Goal: Task Accomplishment & Management: Manage account settings

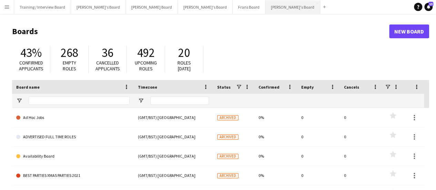
click at [266, 12] on button "[PERSON_NAME]'s Board Close" at bounding box center [293, 6] width 55 height 13
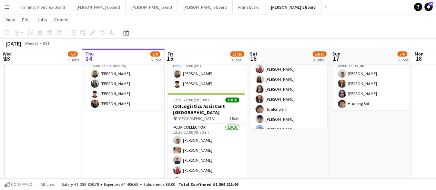
scroll to position [0, 170]
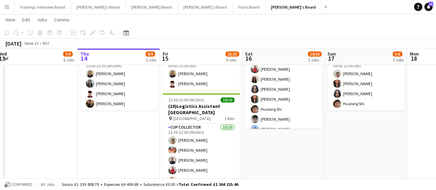
drag, startPoint x: 323, startPoint y: 141, endPoint x: 317, endPoint y: 142, distance: 6.0
click at [318, 142] on app-calendar-viewport "Mon 11 9/9 4 Jobs Tue 12 5/5 4 Jobs Wed 13 7/9 6 Jobs Thu 14 8/9 5 Jobs Fri 15 …" at bounding box center [218, 72] width 436 height 970
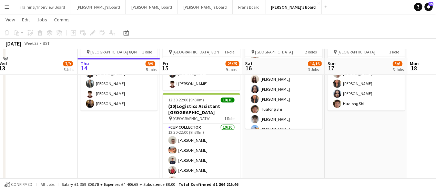
scroll to position [474, 0]
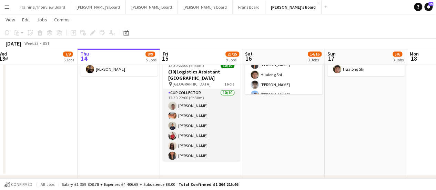
click at [220, 102] on app-card-role "CUP COLLECTOR 10/10 12:30-22:00 (9h30m) Jem McAllister Robby Johnston Alfie Mum…" at bounding box center [201, 145] width 77 height 113
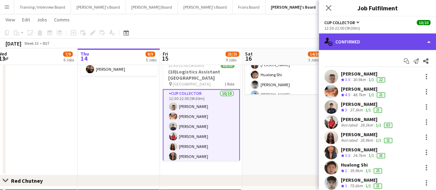
click at [371, 40] on div "single-neutral-actions-check-2 Confirmed" at bounding box center [377, 41] width 117 height 17
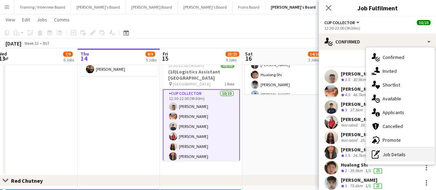
click at [408, 151] on div "pen-write Job Details" at bounding box center [400, 155] width 68 height 14
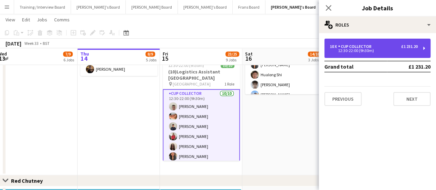
click at [361, 52] on div "12:30-22:00 (9h30m)" at bounding box center [374, 50] width 88 height 3
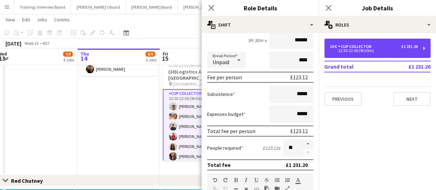
scroll to position [69, 0]
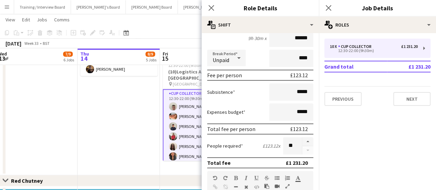
click at [302, 147] on div at bounding box center [307, 145] width 11 height 17
click at [302, 142] on button "button" at bounding box center [307, 141] width 11 height 9
type input "**"
click at [97, 139] on app-date-cell "15:00-23:30 (8h30m) 4/4 Logistics Assistant ICC World Championships pin Lord Cr…" at bounding box center [119, 82] width 82 height 186
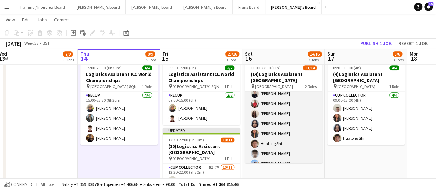
scroll to position [0, 0]
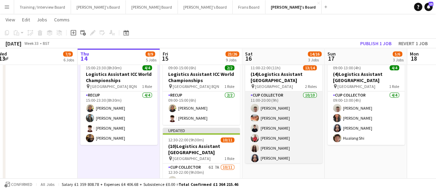
click at [287, 103] on app-card-role "CUP COLLECTOR 10/10 11:00-20:00 (9h) Jem McAllister Robby Johnston Joseph Denni…" at bounding box center [283, 147] width 77 height 113
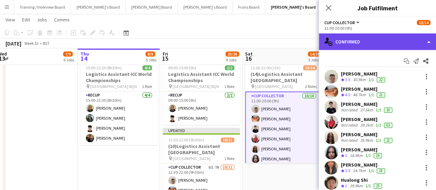
click at [358, 49] on div "single-neutral-actions-check-2 Confirmed" at bounding box center [377, 41] width 117 height 17
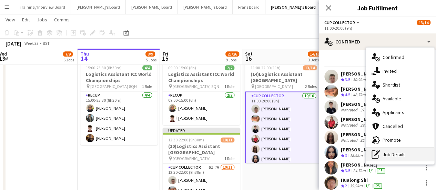
click at [402, 159] on div "pen-write Job Details" at bounding box center [400, 155] width 68 height 14
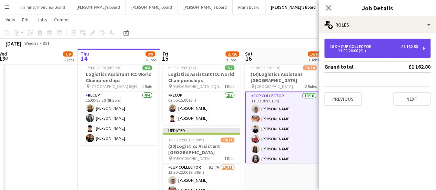
click at [342, 49] on div "11:00-20:00 (9h)" at bounding box center [374, 50] width 88 height 3
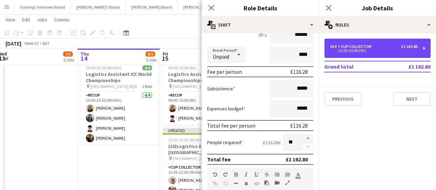
scroll to position [138, 0]
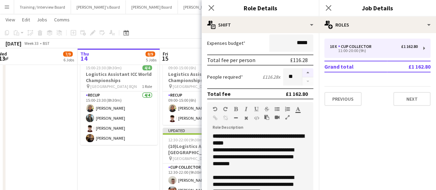
click at [302, 71] on button "button" at bounding box center [307, 72] width 11 height 9
click at [302, 75] on button "button" at bounding box center [307, 72] width 11 height 9
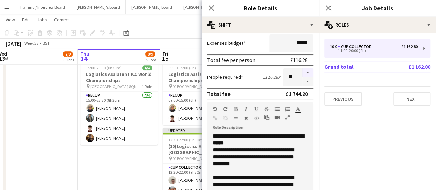
click at [302, 75] on button "button" at bounding box center [307, 72] width 11 height 9
type input "**"
click at [111, 168] on app-date-cell "15:00-23:30 (8h30m) 4/4 Logistics Assistant ICC World Championships pin Lord Cr…" at bounding box center [119, 151] width 82 height 186
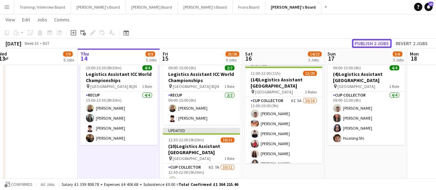
click at [377, 42] on button "Publish 2 jobs" at bounding box center [372, 43] width 40 height 9
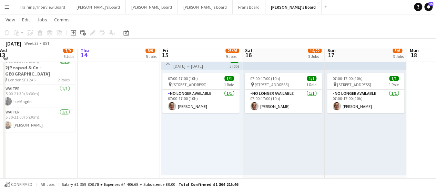
scroll to position [0, 0]
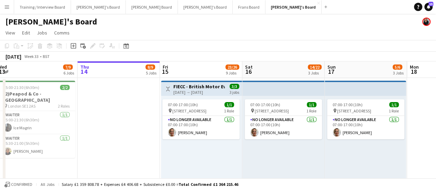
drag, startPoint x: 266, startPoint y: 135, endPoint x: 133, endPoint y: 135, distance: 132.4
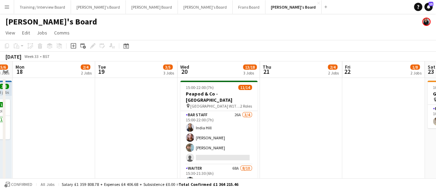
drag, startPoint x: 318, startPoint y: 129, endPoint x: 205, endPoint y: 122, distance: 113.0
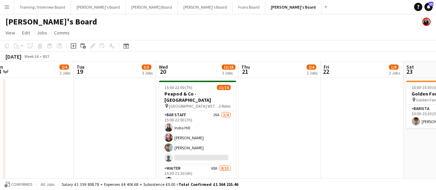
drag, startPoint x: 267, startPoint y: 121, endPoint x: 257, endPoint y: 121, distance: 10.0
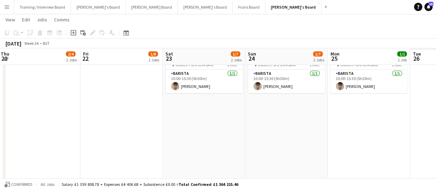
scroll to position [0, 276]
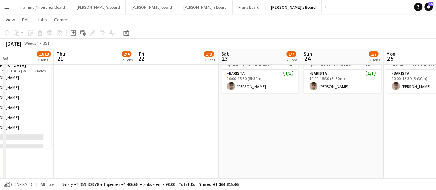
drag, startPoint x: 409, startPoint y: 111, endPoint x: 300, endPoint y: 113, distance: 109.0
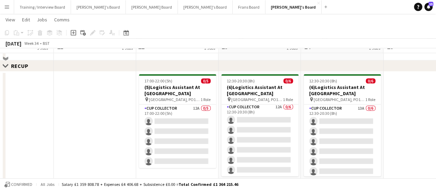
scroll to position [517, 0]
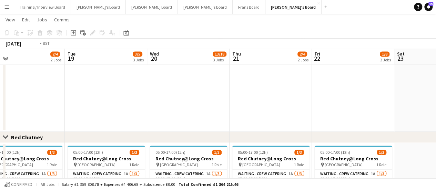
drag, startPoint x: 96, startPoint y: 120, endPoint x: 354, endPoint y: 103, distance: 258.8
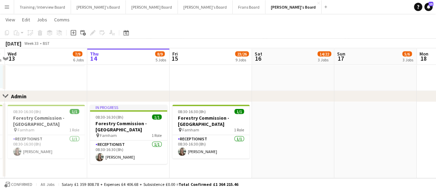
scroll to position [0, 227]
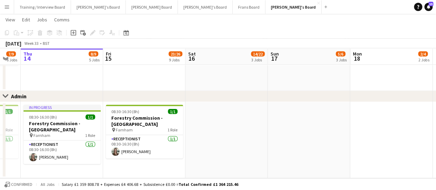
drag, startPoint x: 42, startPoint y: 129, endPoint x: 327, endPoint y: 138, distance: 285.7
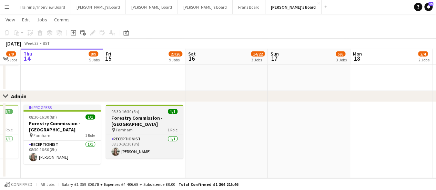
click at [130, 115] on h3 "Forestry Commission - Farnham" at bounding box center [144, 121] width 77 height 12
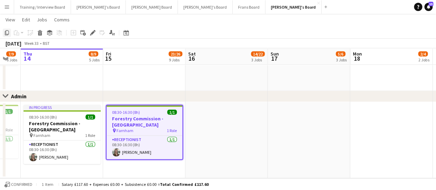
click at [8, 33] on icon "Copy" at bounding box center [7, 33] width 6 height 6
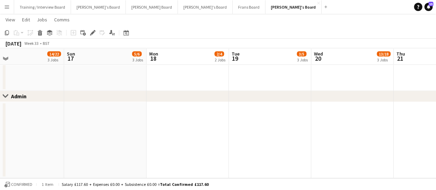
drag, startPoint x: 260, startPoint y: 125, endPoint x: 56, endPoint y: 125, distance: 203.8
drag, startPoint x: 166, startPoint y: 145, endPoint x: 113, endPoint y: 145, distance: 52.1
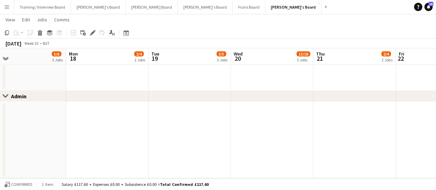
click at [114, 140] on app-date-cell at bounding box center [107, 140] width 82 height 77
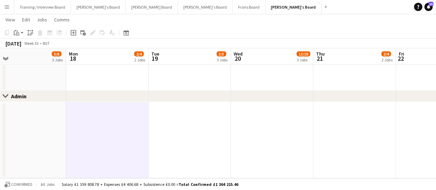
drag, startPoint x: 189, startPoint y: 134, endPoint x: 235, endPoint y: 129, distance: 45.8
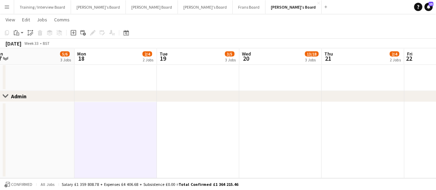
click at [223, 131] on app-date-cell at bounding box center [198, 140] width 82 height 77
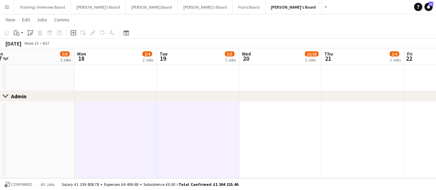
click at [287, 133] on app-date-cell at bounding box center [280, 140] width 82 height 77
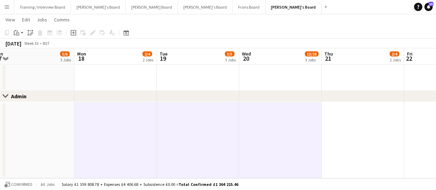
click at [360, 121] on app-date-cell at bounding box center [363, 140] width 82 height 77
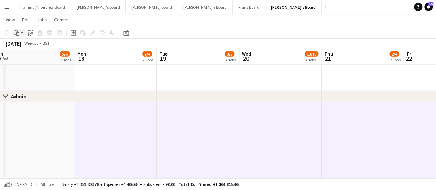
click at [16, 33] on icon at bounding box center [17, 33] width 3 height 3
click at [29, 53] on div "Paste Ctrl+V Paste with crew Ctrl+Shift+V" at bounding box center [51, 51] width 76 height 29
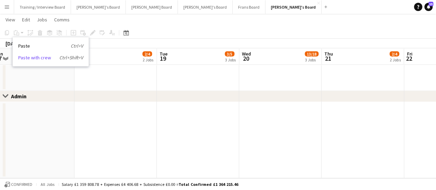
click at [31, 58] on link "Paste with crew Ctrl+Shift+V" at bounding box center [50, 57] width 65 height 6
click at [130, 124] on app-date-cell at bounding box center [116, 140] width 82 height 77
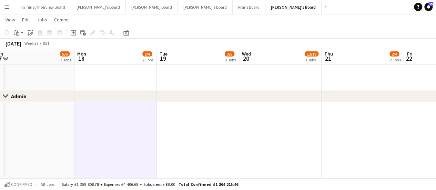
click at [197, 123] on app-date-cell at bounding box center [198, 140] width 82 height 77
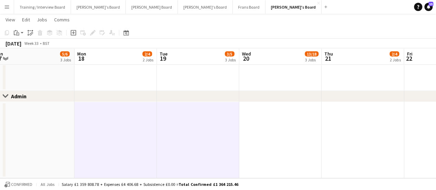
click at [303, 138] on app-date-cell at bounding box center [280, 140] width 82 height 77
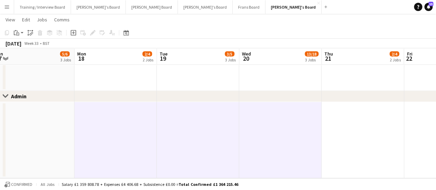
click at [377, 128] on app-date-cell at bounding box center [363, 140] width 82 height 77
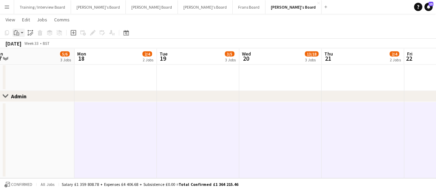
click at [17, 33] on icon at bounding box center [17, 33] width 1 height 0
click at [39, 58] on link "Paste with crew Ctrl+Shift+V" at bounding box center [50, 57] width 65 height 6
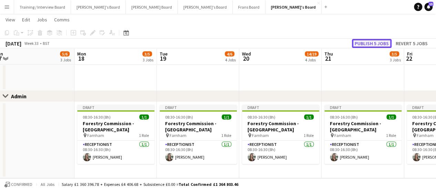
click at [361, 43] on button "Publish 5 jobs" at bounding box center [372, 43] width 40 height 9
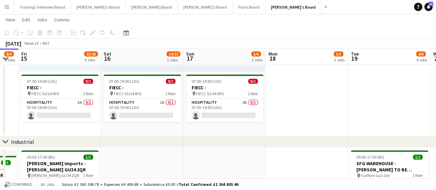
scroll to position [0, 188]
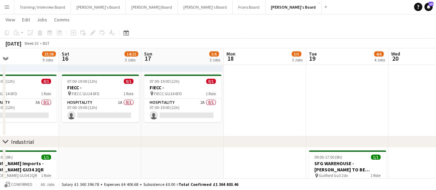
drag, startPoint x: 121, startPoint y: 115, endPoint x: 353, endPoint y: 125, distance: 231.6
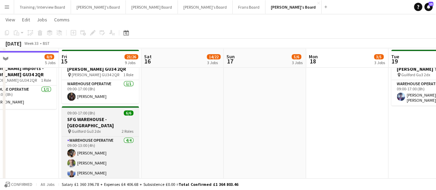
scroll to position [198, 0]
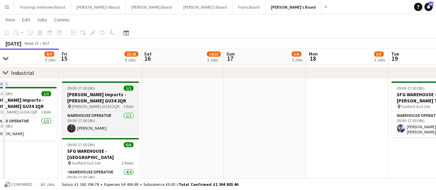
click at [87, 93] on h3 "Harvey Imports - ALTON GU34 2QR" at bounding box center [100, 97] width 77 height 12
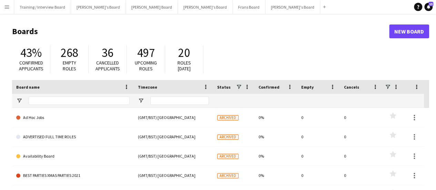
drag, startPoint x: 241, startPoint y: 149, endPoint x: 234, endPoint y: 58, distance: 91.7
click at [234, 58] on div "43% Confirmed applicants 268 Empty roles 36 Cancelled applicants 497 Upcoming r…" at bounding box center [220, 61] width 417 height 38
